Goal: Information Seeking & Learning: Learn about a topic

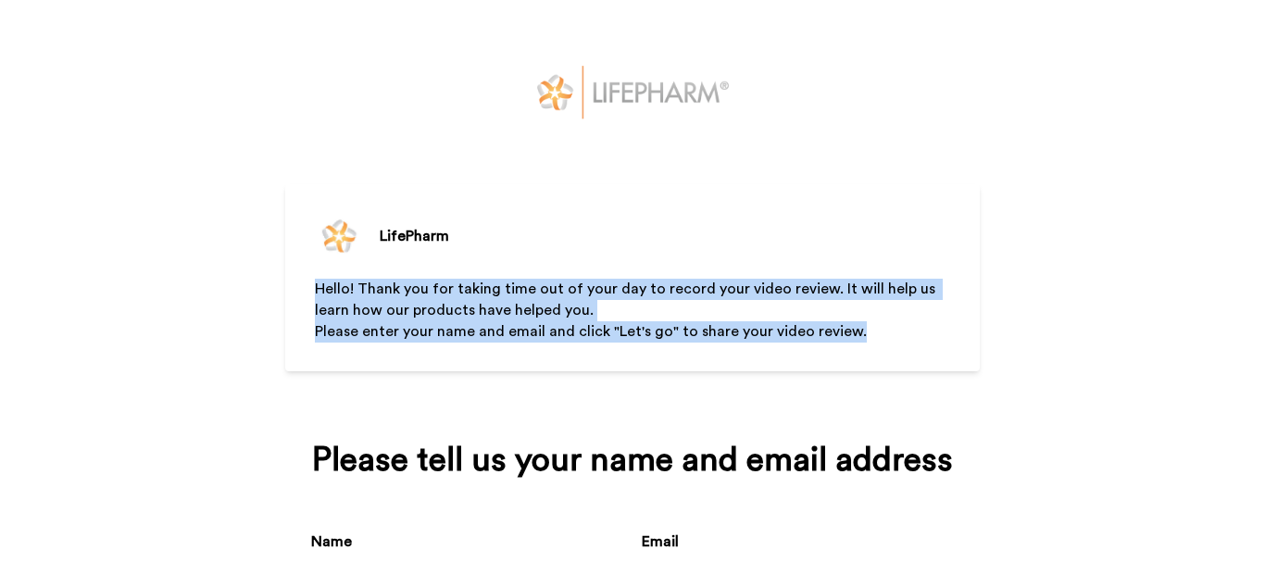
drag, startPoint x: 852, startPoint y: 335, endPoint x: 281, endPoint y: 286, distance: 573.4
click at [285, 286] on div "LifePharm Hello! Thank you for taking time out of your day to record your video…" at bounding box center [632, 278] width 694 height 188
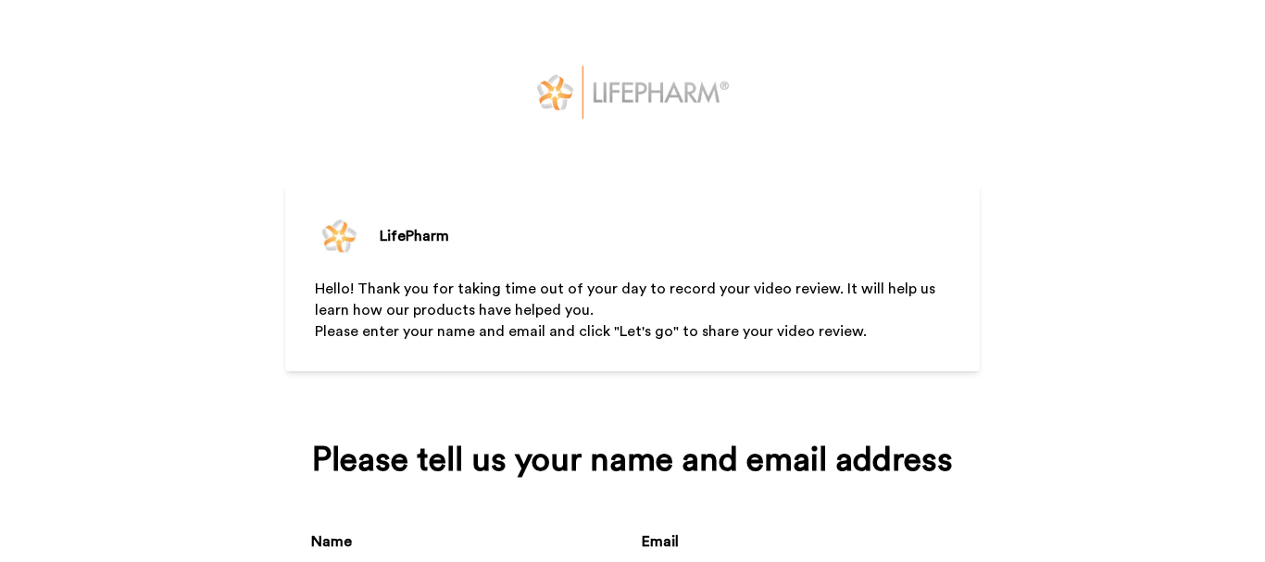
click at [285, 252] on div "LifePharm Hello! Thank you for taking time out of your day to record your video…" at bounding box center [632, 278] width 694 height 188
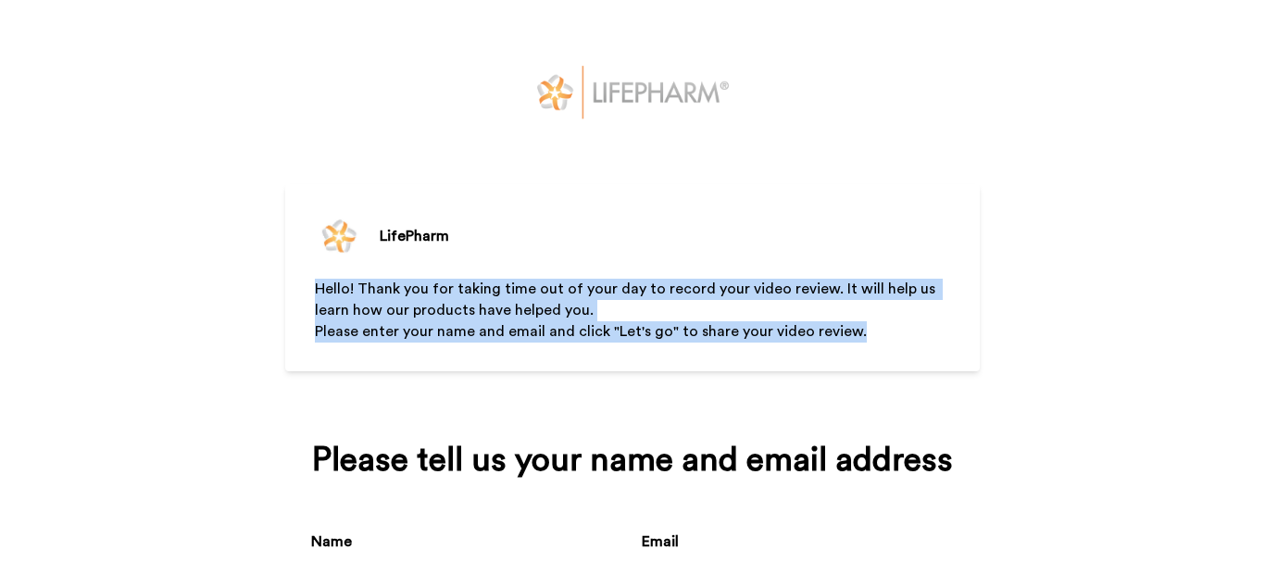
drag, startPoint x: 300, startPoint y: 290, endPoint x: 867, endPoint y: 320, distance: 567.5
click at [867, 320] on div "LifePharm Hello! Thank you for taking time out of your day to record your video…" at bounding box center [632, 278] width 694 height 188
copy div "Hello! Thank you for taking time out of your day to record your video review. I…"
